Goal: Task Accomplishment & Management: Use online tool/utility

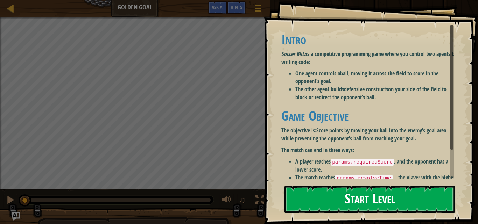
click at [400, 198] on button "Start Level" at bounding box center [369, 200] width 170 height 28
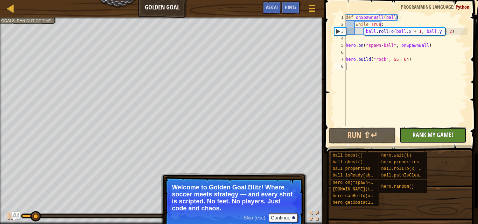
click at [448, 131] on span "Rank My Game!" at bounding box center [432, 134] width 41 height 9
click at [427, 129] on div "No New Code to Rank Rank My Game! Submitting... Submitted for Ranking Failed to…" at bounding box center [429, 135] width 67 height 16
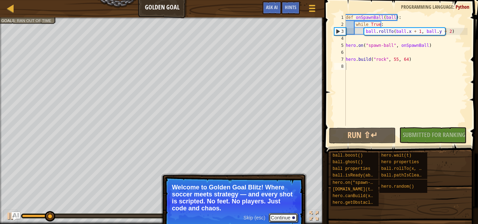
click at [279, 218] on button "Continue" at bounding box center [283, 217] width 29 height 9
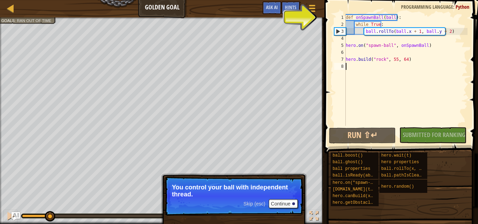
click at [294, 15] on div "Game Menu Done Hints Ask AI" at bounding box center [290, 9] width 62 height 16
click at [356, 21] on div "def onSpawnBall ( ball ) : while True : ball . rollTo ( ball . x + 1 , ball . y…" at bounding box center [405, 77] width 123 height 126
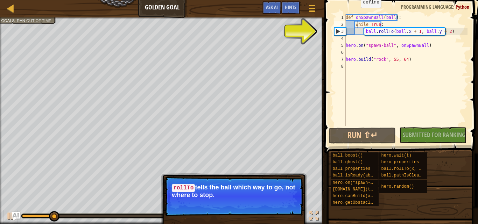
click at [355, 13] on span at bounding box center [401, 67] width 159 height 174
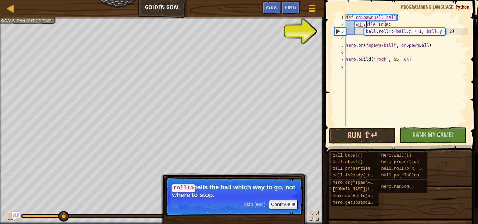
scroll to position [3, 2]
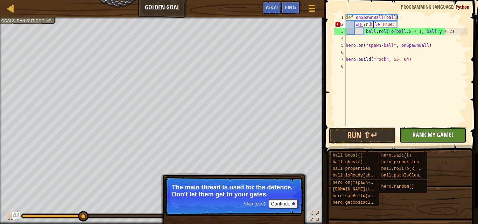
click at [421, 134] on span "Rank My Game!" at bounding box center [432, 134] width 41 height 9
click at [416, 135] on div "No New Code to Rank Rank My Game! Submitting... Submitted for Ranking Failed to…" at bounding box center [429, 135] width 67 height 16
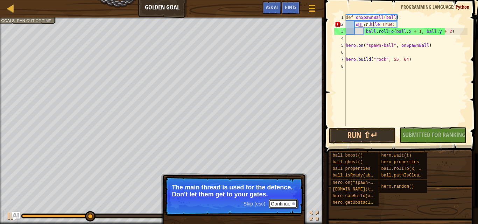
click at [283, 201] on button "Continue" at bounding box center [283, 203] width 29 height 9
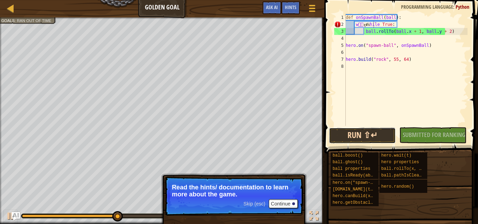
click at [380, 136] on button "Run ⇧↵" at bounding box center [362, 136] width 67 height 16
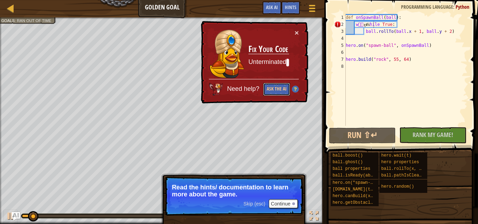
drag, startPoint x: 277, startPoint y: 92, endPoint x: 276, endPoint y: 81, distance: 11.3
click at [276, 81] on div "Need help? Ask the AI" at bounding box center [254, 87] width 90 height 17
click at [278, 87] on button "Ask the AI" at bounding box center [276, 89] width 27 height 13
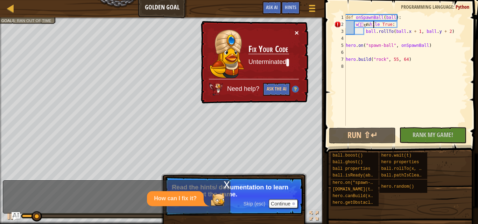
click at [296, 27] on div "× Fix Your Code Unterminated ้ Need help? Ask the AI" at bounding box center [253, 62] width 109 height 83
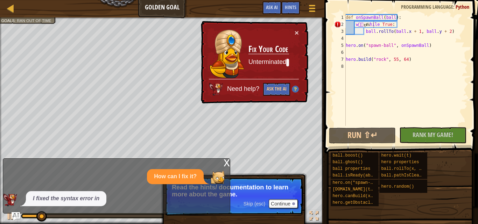
click at [295, 28] on div "× Fix Your Code Unterminated ้ Need help? Ask the AI" at bounding box center [253, 62] width 109 height 83
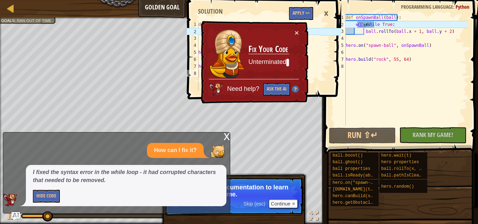
click at [224, 136] on div "1 2 3 4 5 6 7 8 def onSpawnBall ( ball ) : while True : ball . rollTo ( ball . …" at bounding box center [263, 112] width 156 height 224
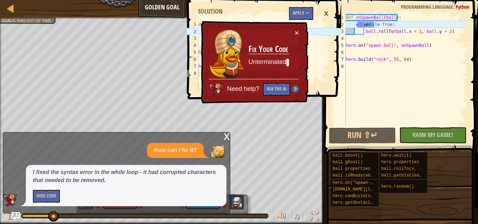
click at [332, 14] on div "×" at bounding box center [326, 14] width 12 height 16
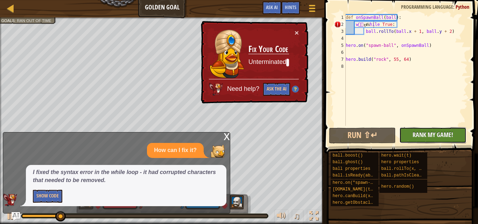
click at [417, 129] on button "No New Code to Rank Rank My Game! Submitting... Submitted for Ranking Failed to…" at bounding box center [432, 135] width 67 height 16
click at [226, 137] on div "x" at bounding box center [226, 136] width 6 height 7
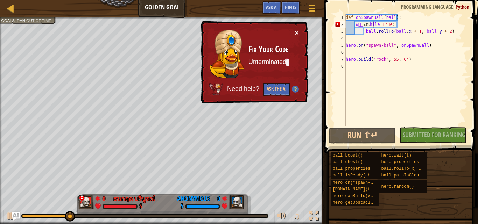
click at [295, 32] on button "×" at bounding box center [296, 32] width 4 height 7
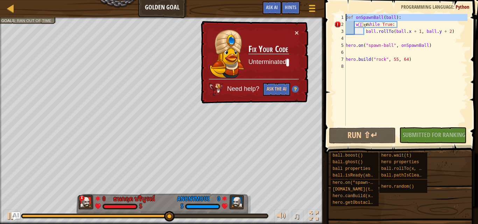
click at [342, 16] on div "1" at bounding box center [340, 17] width 12 height 7
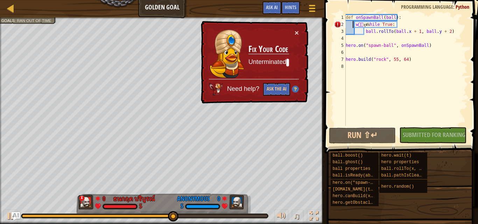
click at [354, 24] on div "def onSpawnBall ( ball ) : w ้ัะุด่เ [PERSON_NAME] True : ball . rollTo ( ball …" at bounding box center [405, 77] width 123 height 126
click at [350, 26] on div "def onSpawnBall ( ball ) : w ้ัะุด่เ [PERSON_NAME] True : ball . rollTo ( ball …" at bounding box center [405, 77] width 123 height 126
drag, startPoint x: 420, startPoint y: 135, endPoint x: 419, endPoint y: 130, distance: 4.6
click at [419, 130] on div "No New Code to Rank Rank My Game! Submitting... Submitted for Ranking Failed to…" at bounding box center [429, 135] width 67 height 16
click at [295, 30] on button "×" at bounding box center [296, 32] width 4 height 7
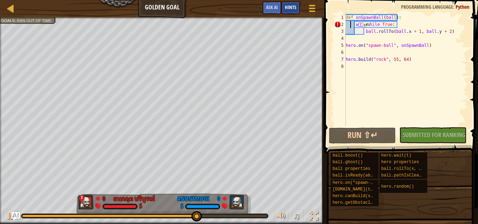
click at [290, 10] on span "Hints" at bounding box center [291, 7] width 12 height 7
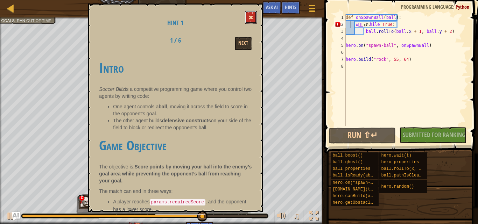
click at [251, 20] on button at bounding box center [251, 17] width 12 height 13
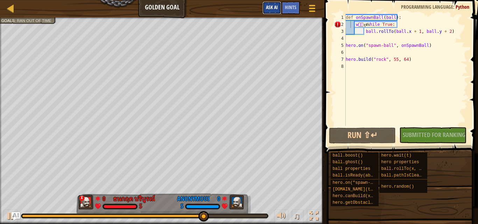
click at [270, 11] on button "Ask AI" at bounding box center [271, 7] width 19 height 13
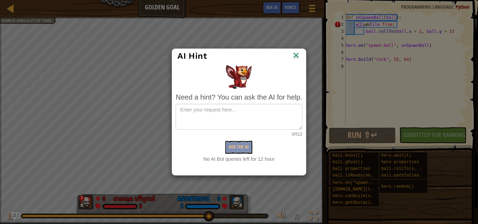
drag, startPoint x: 293, startPoint y: 50, endPoint x: 296, endPoint y: 54, distance: 5.0
click at [296, 54] on div "AI Hint" at bounding box center [238, 56] width 133 height 14
click at [299, 55] on img at bounding box center [295, 56] width 9 height 10
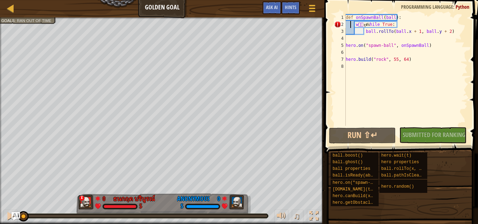
drag, startPoint x: 216, startPoint y: 218, endPoint x: 0, endPoint y: 198, distance: 216.7
click at [0, 198] on div "Red team wins. Goals : Ran out of time x 0 ธนกฤต บริบูรณ์ 5 0 Anonymous 5 ♫ Oka…" at bounding box center [239, 120] width 478 height 207
drag, startPoint x: 38, startPoint y: 213, endPoint x: 16, endPoint y: 209, distance: 22.4
click at [14, 213] on div "Ladder Golden Goal Game Menu Done Hints Ask AI 1 2 3 4 5 6 7 8 def onSpawnBall …" at bounding box center [239, 112] width 478 height 224
drag, startPoint x: 27, startPoint y: 213, endPoint x: 0, endPoint y: 221, distance: 28.1
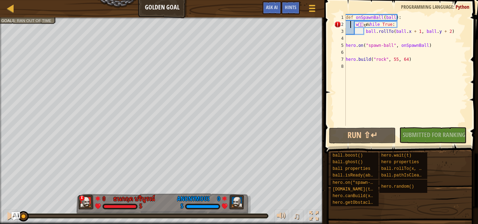
click at [0, 221] on div "♫" at bounding box center [162, 214] width 324 height 21
click at [429, 136] on div "No New Code to Rank Rank My Game! Submitting... Submitted for Ranking Failed to…" at bounding box center [429, 135] width 67 height 16
click at [462, 26] on div "def onSpawnBall ( ball ) : w ้ัะุด่เ [PERSON_NAME] True : ball . rollTo ( ball …" at bounding box center [405, 77] width 123 height 126
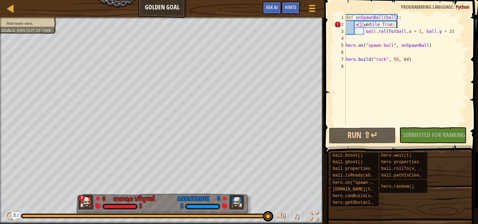
drag, startPoint x: 46, startPoint y: 216, endPoint x: 435, endPoint y: 179, distance: 390.7
click at [441, 182] on div "Ladder Golden Goal Game Menu Done Hints Ask AI 1 2 3 4 5 6 7 8 def onSpawnBall …" at bounding box center [239, 112] width 478 height 224
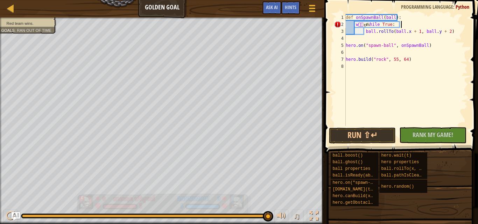
click at [241, 196] on img at bounding box center [235, 202] width 15 height 15
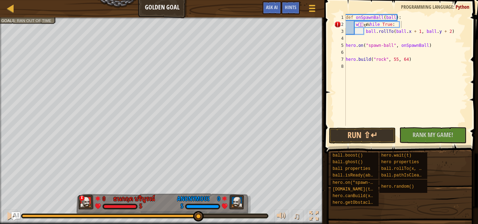
drag, startPoint x: 264, startPoint y: 214, endPoint x: 196, endPoint y: 212, distance: 68.6
click at [196, 0] on html "Ladder Golden Goal Game Menu Done Hints Ask AI 1 2 3 4 5 6 7 8 def onSpawnBall …" at bounding box center [239, 0] width 478 height 0
drag, startPoint x: 199, startPoint y: 215, endPoint x: 7, endPoint y: 204, distance: 192.0
click at [7, 204] on div "♫" at bounding box center [162, 214] width 324 height 21
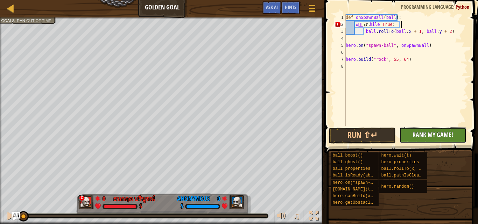
click at [445, 129] on button "No New Code to Rank Rank My Game! Submitting... Submitted for Ranking Failed to…" at bounding box center [432, 135] width 67 height 16
click at [341, 36] on div "4" at bounding box center [340, 38] width 12 height 7
type textarea "hero.on("spawn-ball", onSpawnBall)"
click at [357, 40] on div "def onSpawnBall ( ball ) : w ้ัะุด่เ [PERSON_NAME] True : ball . rollTo ( ball …" at bounding box center [405, 77] width 123 height 126
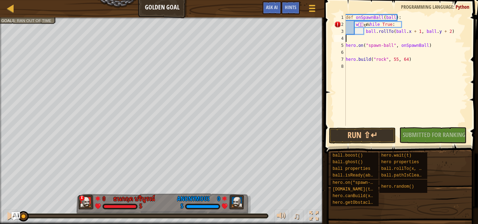
click at [357, 40] on div "def onSpawnBall ( ball ) : w ้ัะุด่เ [PERSON_NAME] True : ball . rollTo ( ball …" at bounding box center [405, 77] width 123 height 126
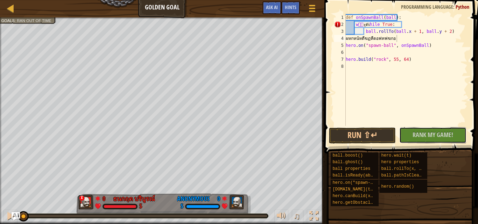
drag, startPoint x: 439, startPoint y: 134, endPoint x: 443, endPoint y: 131, distance: 5.0
click at [439, 134] on span "Rank My Game!" at bounding box center [432, 134] width 41 height 9
type textarea "ผ"
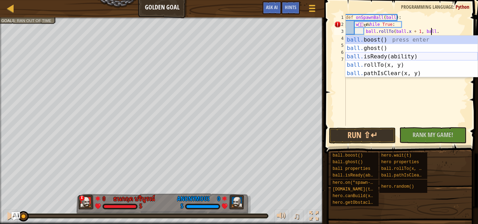
click at [374, 56] on div "ball. boost() press enter ball. ghost() press enter ball. isReady(ability) pres…" at bounding box center [411, 65] width 132 height 59
type textarea "ball.rollTo(ball.x + 1, ball.isReady("boost")"
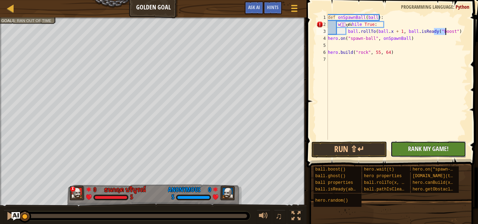
click at [455, 149] on button "No New Code to Rank Rank My Game! Submitting... Submitted for Ranking Failed to…" at bounding box center [428, 149] width 76 height 16
